Goal: Task Accomplishment & Management: Manage account settings

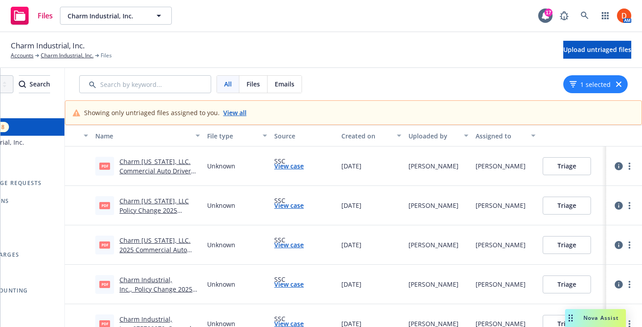
scroll to position [0, 99]
click at [279, 163] on link "View case" at bounding box center [289, 165] width 30 height 9
click at [164, 162] on link "Charm [US_STATE], LLC. Commercial Auto Driver Final Bill.pdf" at bounding box center [155, 170] width 72 height 27
click at [285, 170] on link "View case" at bounding box center [289, 165] width 30 height 9
click at [167, 165] on link "Charm [US_STATE], LLC. Commercial Auto Driver Final Bill.pdf" at bounding box center [155, 170] width 72 height 27
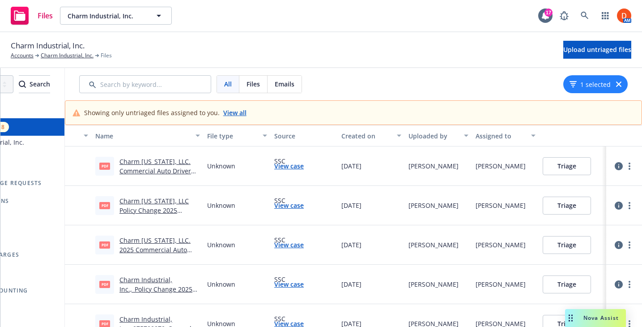
click at [550, 165] on button "Triage" at bounding box center [567, 166] width 48 height 18
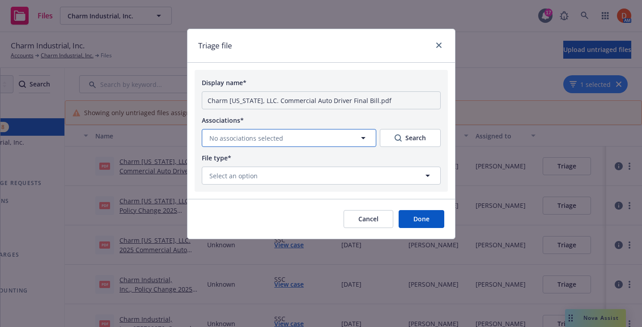
click at [365, 139] on icon "button" at bounding box center [363, 137] width 11 height 11
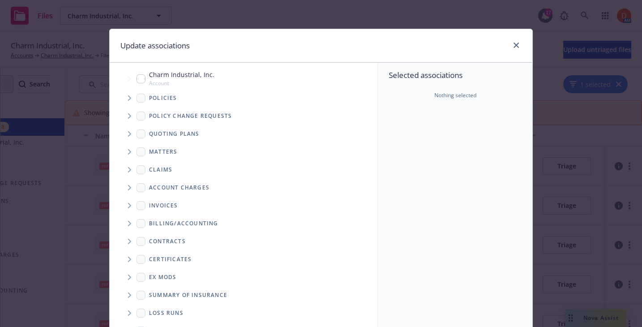
click at [127, 95] on span "Tree Example" at bounding box center [129, 98] width 14 height 14
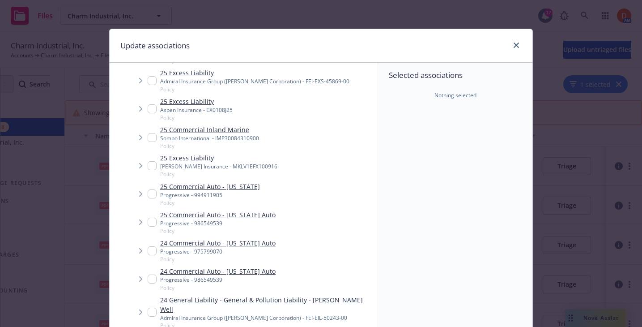
scroll to position [334, 0]
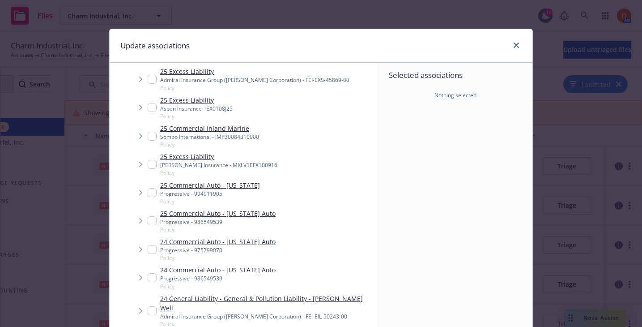
click at [152, 190] on input "Tree Example" at bounding box center [152, 192] width 9 height 9
checkbox input "true"
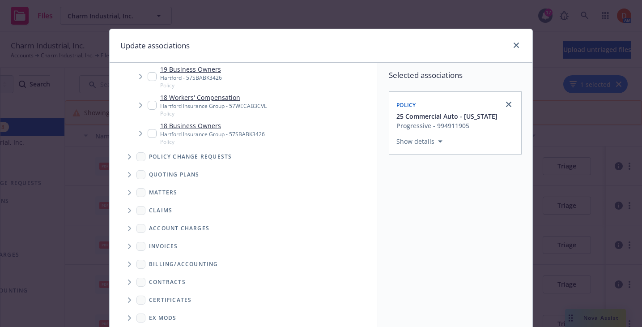
scroll to position [118, 0]
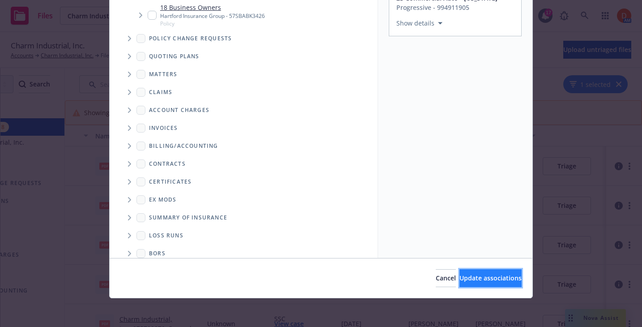
click at [501, 284] on button "Update associations" at bounding box center [490, 278] width 62 height 18
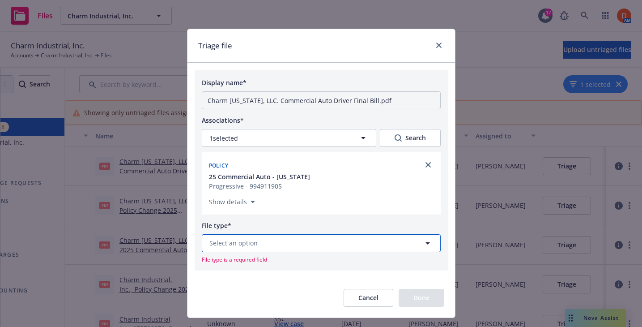
click at [290, 240] on button "Select an option" at bounding box center [321, 243] width 239 height 18
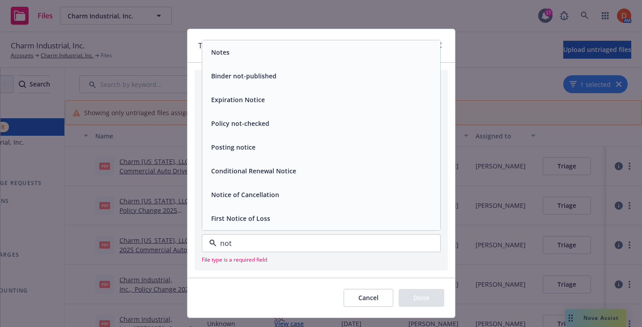
type input "noti"
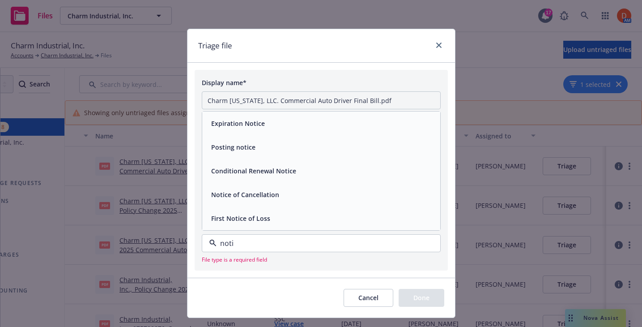
click at [307, 202] on div "Notice of Cancellation" at bounding box center [321, 194] width 238 height 24
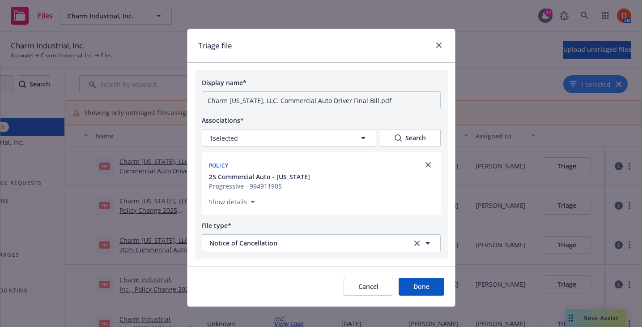
click at [412, 284] on button "Done" at bounding box center [422, 286] width 46 height 18
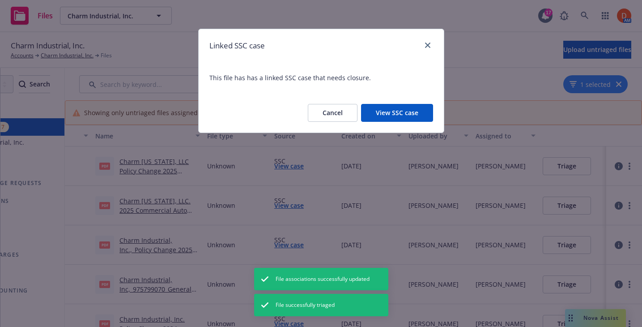
click at [341, 115] on button "Cancel" at bounding box center [333, 113] width 50 height 18
